Goal: Task Accomplishment & Management: Manage account settings

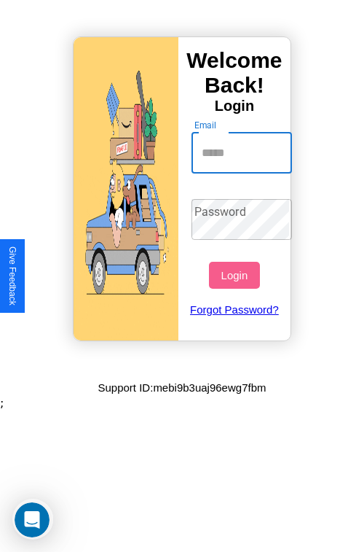
click at [243, 152] on input "Email" at bounding box center [242, 153] width 101 height 41
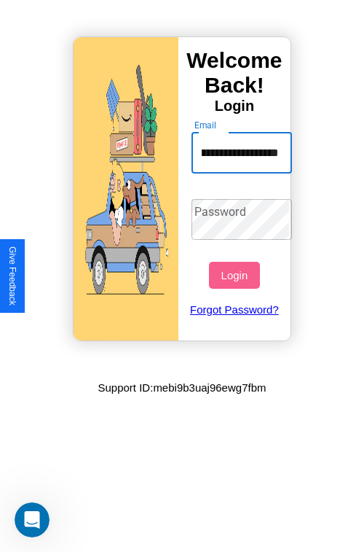
scroll to position [0, 69]
type input "**********"
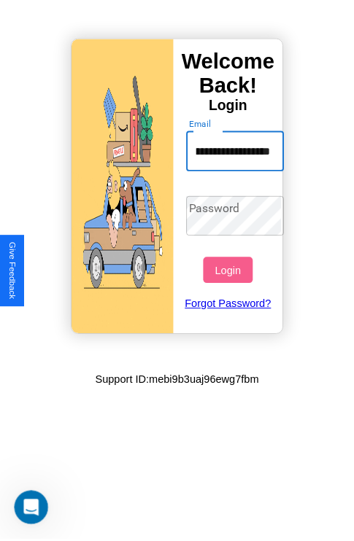
scroll to position [0, 0]
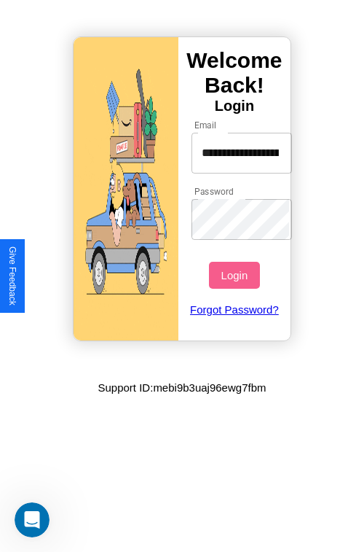
click at [236, 275] on button "Login" at bounding box center [234, 275] width 50 height 27
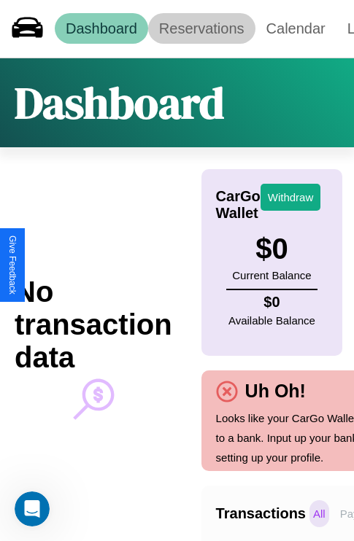
click at [201, 28] on link "Reservations" at bounding box center [201, 28] width 107 height 31
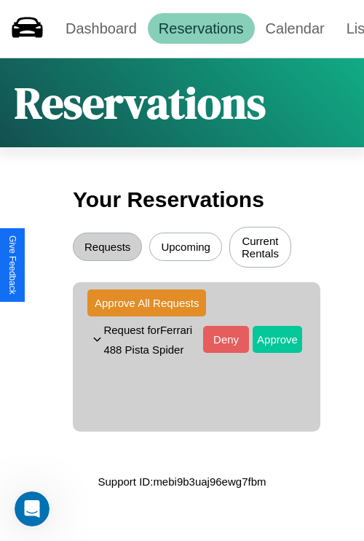
click at [267, 351] on button "Approve" at bounding box center [278, 339] width 50 height 27
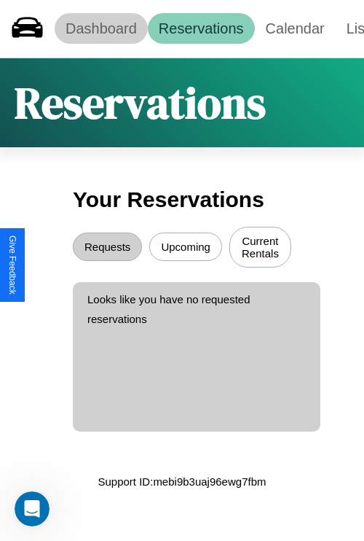
click at [101, 28] on link "Dashboard" at bounding box center [101, 28] width 93 height 31
